Goal: Task Accomplishment & Management: Use online tool/utility

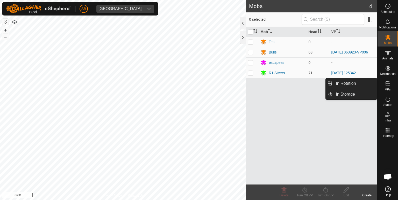
click at [389, 85] on icon at bounding box center [387, 84] width 6 height 6
click at [348, 85] on link "In Rotation" at bounding box center [354, 83] width 44 height 10
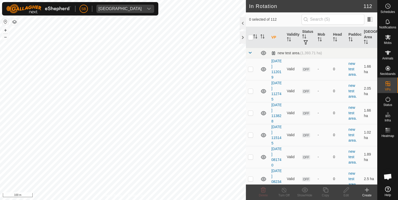
click at [365, 190] on icon at bounding box center [367, 190] width 6 height 6
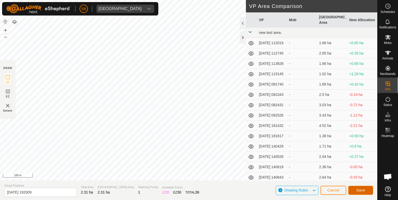
click at [355, 190] on button "Save" at bounding box center [360, 190] width 25 height 9
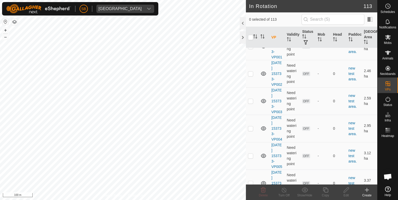
scroll to position [2321, 0]
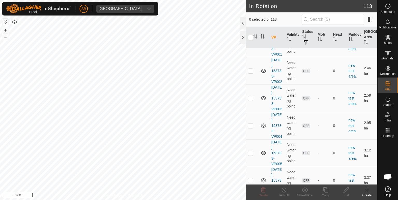
checkbox input "true"
click at [346, 190] on icon at bounding box center [346, 190] width 6 height 6
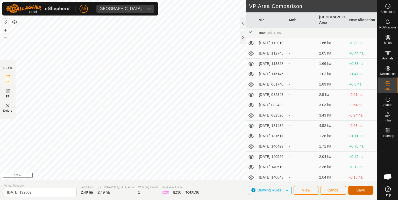
click at [364, 189] on span "Save" at bounding box center [360, 190] width 9 height 4
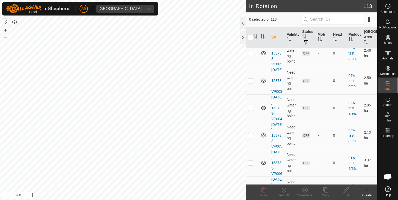
scroll to position [2338, 0]
click at [387, 10] on es-schedule-vp-svg-icon at bounding box center [387, 6] width 9 height 8
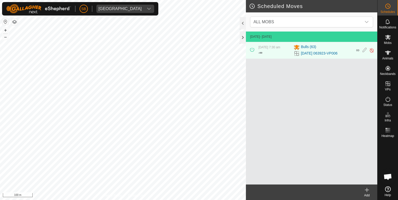
click at [367, 189] on icon at bounding box center [367, 190] width 0 height 4
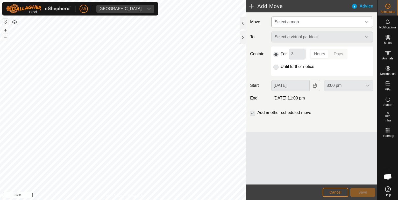
click at [366, 24] on icon "dropdown trigger" at bounding box center [366, 22] width 4 height 4
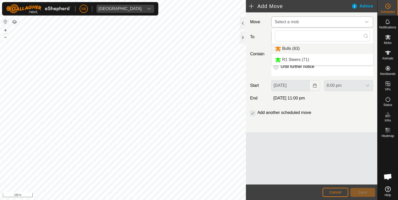
click at [286, 49] on li "Bulls (63)" at bounding box center [322, 48] width 101 height 11
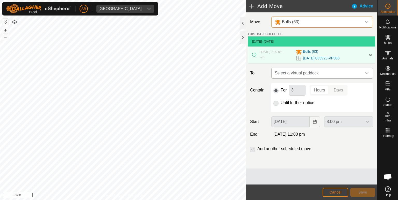
click at [367, 73] on icon "dropdown trigger" at bounding box center [367, 73] width 4 height 2
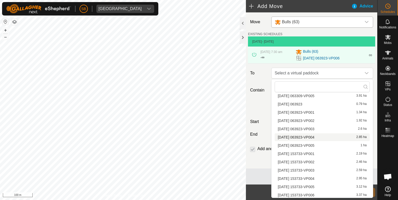
scroll to position [836, 0]
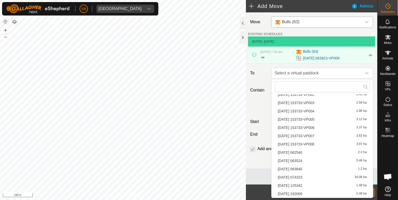
click at [308, 193] on li "2025-09-08 192009 2.49 ha" at bounding box center [321, 194] width 95 height 8
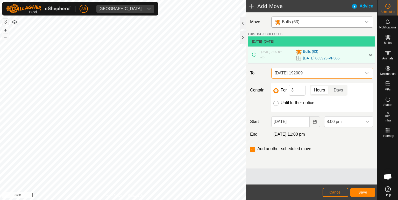
click at [277, 103] on input "Until further notice" at bounding box center [275, 103] width 5 height 5
radio input "true"
checkbox input "false"
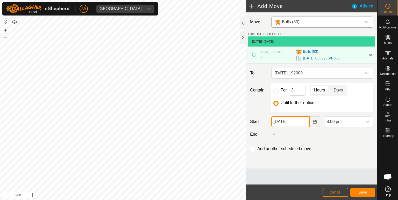
click at [288, 122] on input "08 Sep, 2025" at bounding box center [290, 122] width 39 height 11
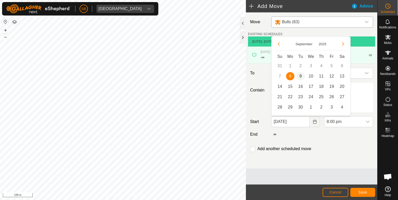
click at [300, 76] on span "9" at bounding box center [300, 76] width 8 height 8
type input "09 Sep, 2025"
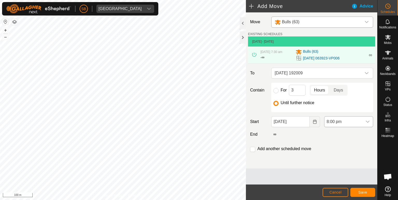
click at [367, 121] on icon "dropdown trigger" at bounding box center [367, 122] width 4 height 4
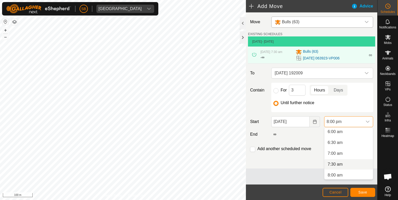
click at [338, 163] on li "7:30 am" at bounding box center [348, 164] width 48 height 10
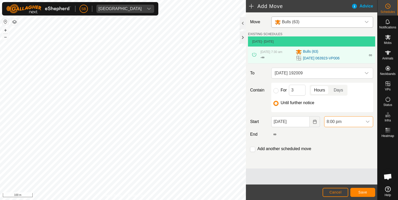
scroll to position [394, 0]
click at [365, 192] on span "Save" at bounding box center [362, 193] width 9 height 4
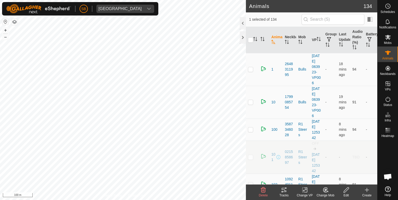
click at [285, 191] on icon at bounding box center [283, 190] width 5 height 4
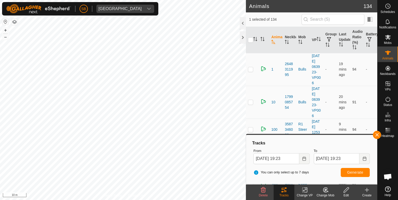
click at [69, 8] on div "SB Tangihanga station Schedules Notifications Mobs Animals Neckbands VPs Status…" at bounding box center [199, 100] width 398 height 200
checkbox input "false"
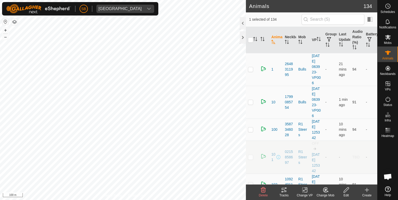
click at [285, 190] on icon at bounding box center [284, 190] width 6 height 6
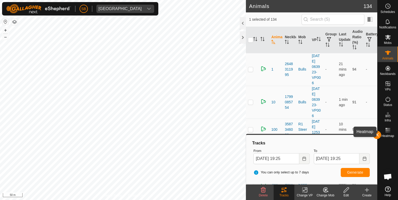
click at [386, 132] on rect at bounding box center [385, 132] width 1 height 1
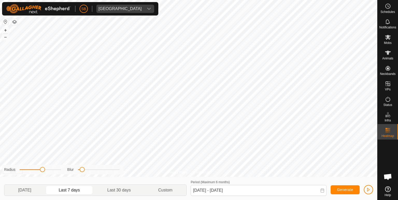
click at [384, 130] on es-heatmap-svg-icon at bounding box center [387, 130] width 9 height 8
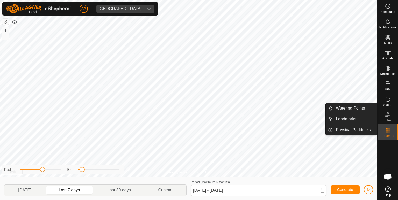
click at [386, 118] on es-infrastructure-svg-icon at bounding box center [387, 115] width 9 height 8
click at [387, 115] on icon at bounding box center [387, 115] width 0 height 2
click at [386, 132] on rect at bounding box center [385, 132] width 1 height 1
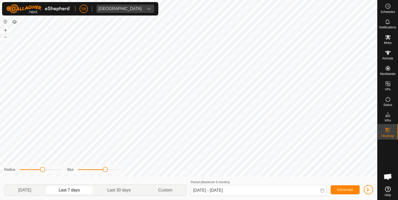
drag, startPoint x: 82, startPoint y: 171, endPoint x: 106, endPoint y: 171, distance: 23.3
click at [106, 171] on span at bounding box center [105, 169] width 5 height 5
drag, startPoint x: 106, startPoint y: 171, endPoint x: 72, endPoint y: 171, distance: 33.1
click at [72, 171] on div "Blur" at bounding box center [93, 169] width 52 height 5
click at [31, 190] on p-togglebutton "[DATE]" at bounding box center [24, 190] width 41 height 11
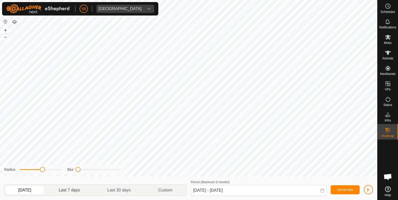
click at [69, 191] on p-togglebutton "Last 7 days" at bounding box center [69, 190] width 49 height 11
click at [36, 189] on p-togglebutton "[DATE]" at bounding box center [24, 190] width 41 height 11
click at [70, 191] on p-togglebutton "Last 7 days" at bounding box center [69, 190] width 49 height 11
click at [115, 188] on p-togglebutton "Last 30 days" at bounding box center [119, 190] width 51 height 11
click at [86, 190] on p-togglebutton "Last 7 days" at bounding box center [69, 190] width 49 height 11
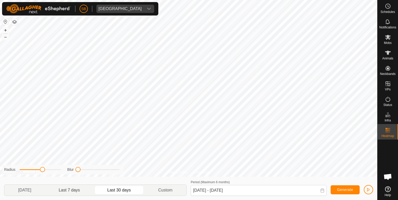
type input "[DATE] - [DATE]"
drag, startPoint x: 78, startPoint y: 169, endPoint x: 118, endPoint y: 170, distance: 40.4
click at [118, 170] on span at bounding box center [117, 169] width 5 height 5
drag, startPoint x: 118, startPoint y: 170, endPoint x: 98, endPoint y: 169, distance: 19.7
click at [98, 169] on span at bounding box center [98, 169] width 5 height 5
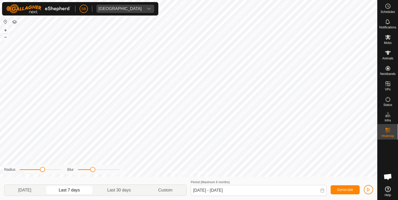
drag, startPoint x: 98, startPoint y: 169, endPoint x: 92, endPoint y: 167, distance: 6.6
click at [92, 167] on div "Radius Blur" at bounding box center [62, 170] width 121 height 10
click at [41, 169] on span at bounding box center [41, 169] width 5 height 5
click at [42, 170] on span at bounding box center [42, 169] width 5 height 5
drag, startPoint x: 93, startPoint y: 169, endPoint x: 94, endPoint y: 172, distance: 2.8
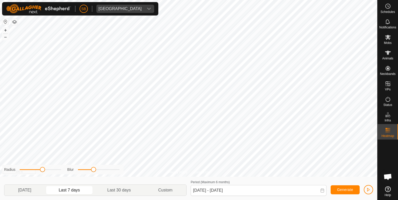
click at [94, 172] on span at bounding box center [93, 169] width 5 height 5
drag, startPoint x: 45, startPoint y: 171, endPoint x: 37, endPoint y: 169, distance: 8.2
click at [37, 169] on div "Radius" at bounding box center [32, 169] width 57 height 5
click at [41, 169] on span at bounding box center [42, 169] width 5 height 5
click at [42, 171] on span at bounding box center [41, 169] width 5 height 5
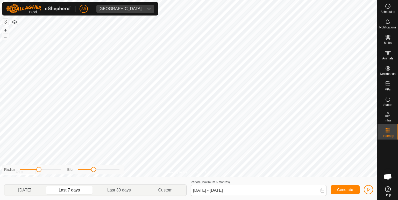
drag, startPoint x: 41, startPoint y: 169, endPoint x: 38, endPoint y: 168, distance: 3.3
click at [38, 168] on span at bounding box center [38, 169] width 5 height 5
drag, startPoint x: 94, startPoint y: 169, endPoint x: 89, endPoint y: 169, distance: 4.9
click at [89, 169] on span at bounding box center [89, 169] width 5 height 5
